Goal: Navigation & Orientation: Find specific page/section

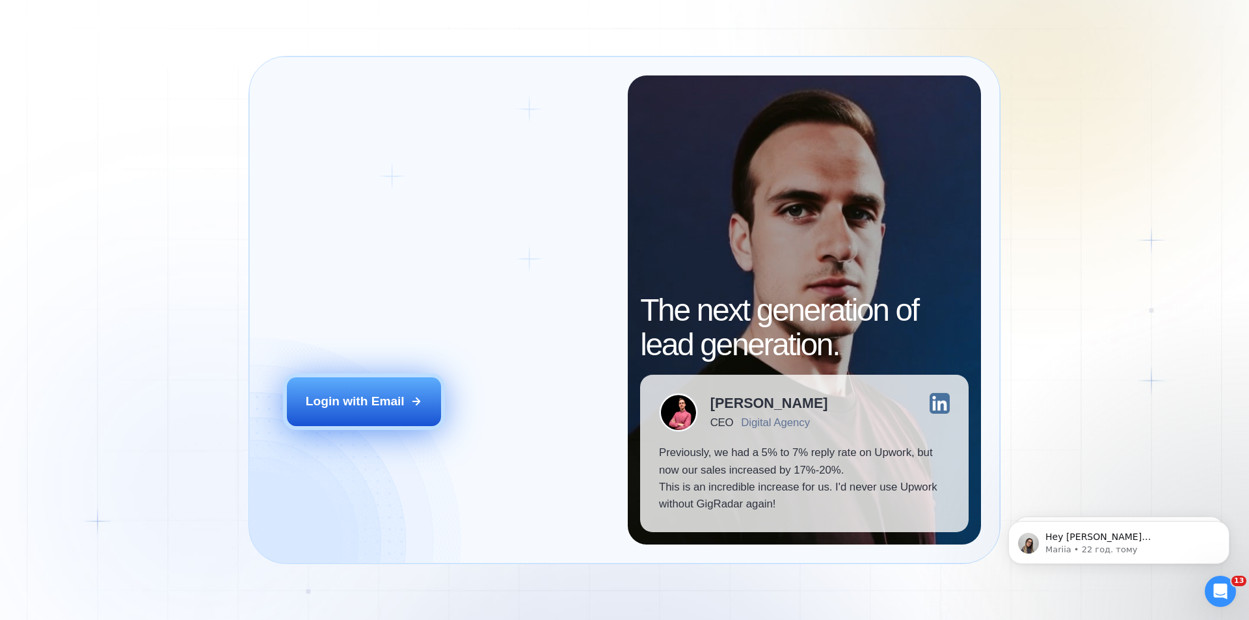
click at [343, 410] on div "Login with Email" at bounding box center [355, 401] width 99 height 17
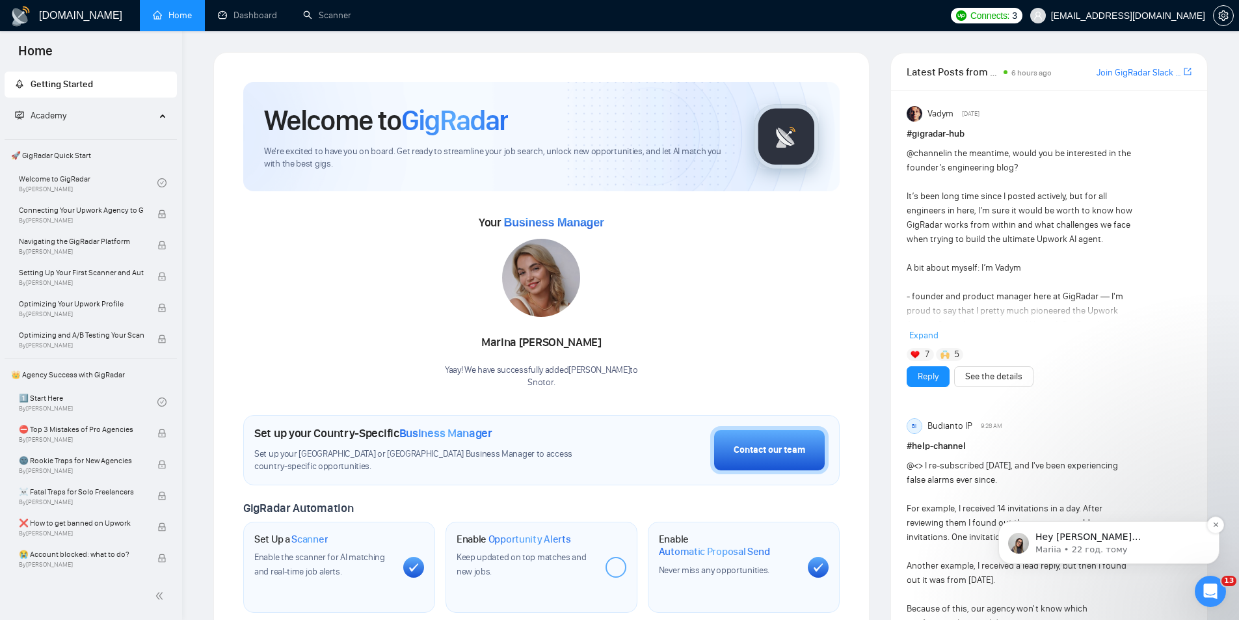
click at [1145, 551] on p "Mariia • 22 год. тому" at bounding box center [1119, 550] width 168 height 12
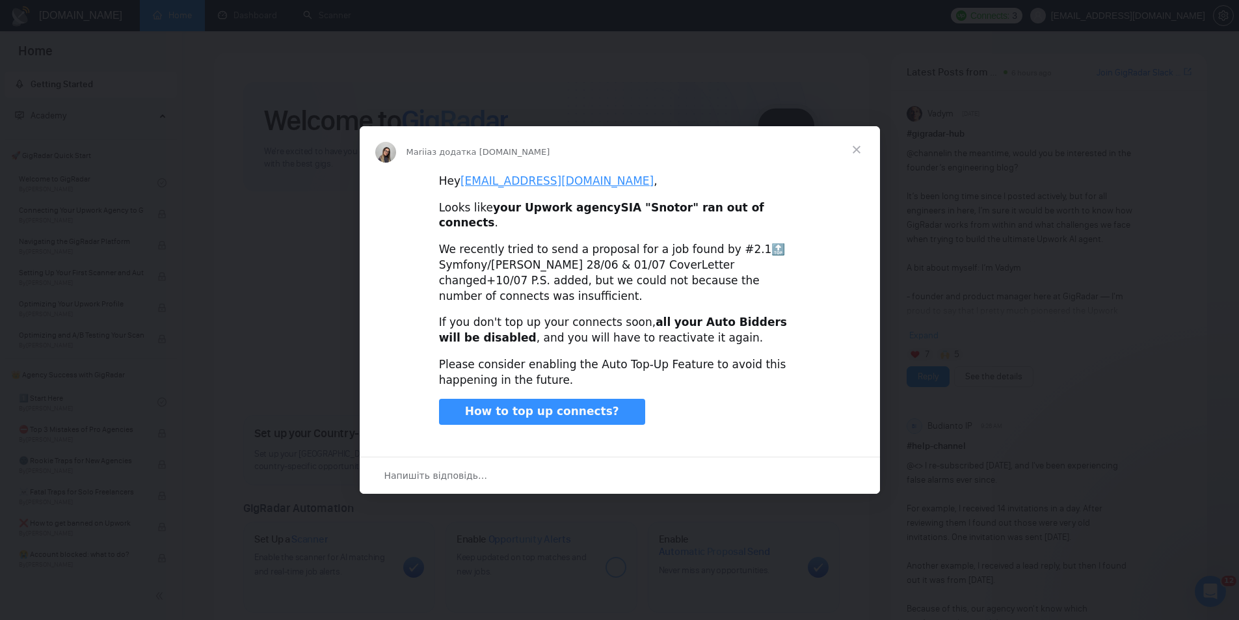
click at [859, 165] on span "Закрити" at bounding box center [856, 149] width 47 height 47
